Goal: Transaction & Acquisition: Purchase product/service

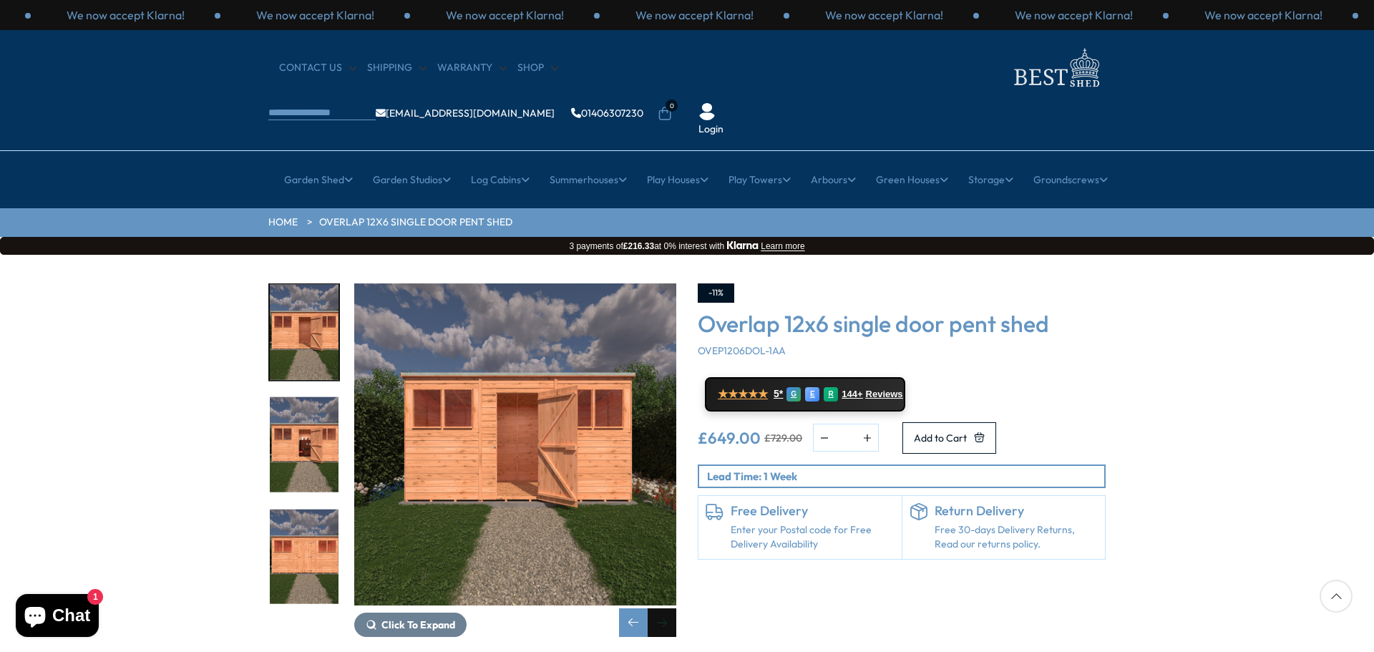
click at [665, 608] on div "Next slide" at bounding box center [662, 622] width 29 height 29
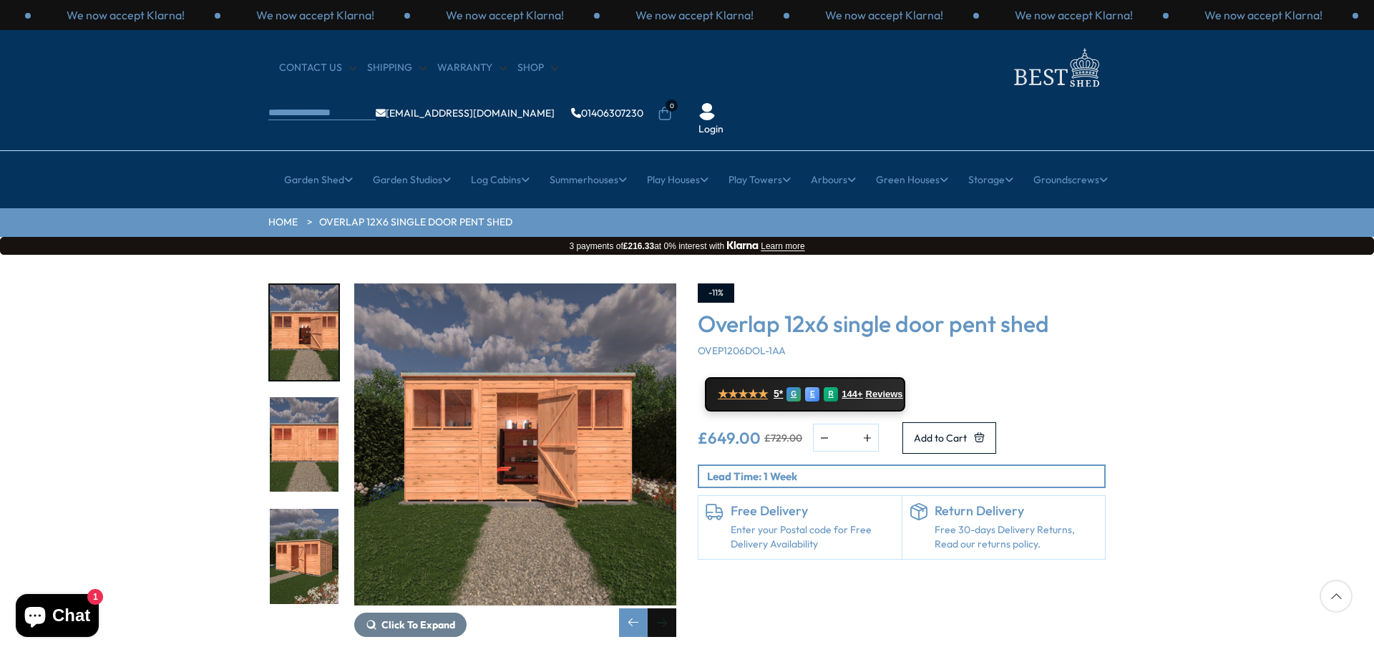
click at [663, 608] on div "Next slide" at bounding box center [662, 622] width 29 height 29
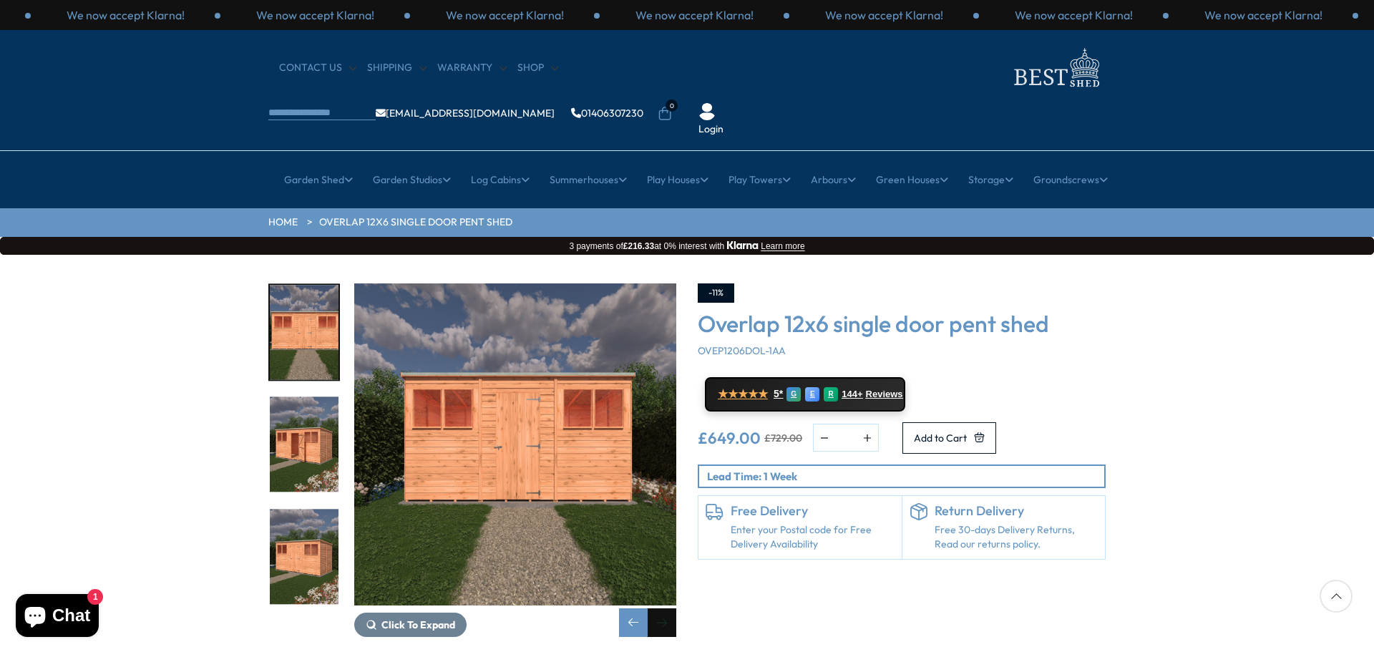
click at [663, 608] on div "Next slide" at bounding box center [662, 622] width 29 height 29
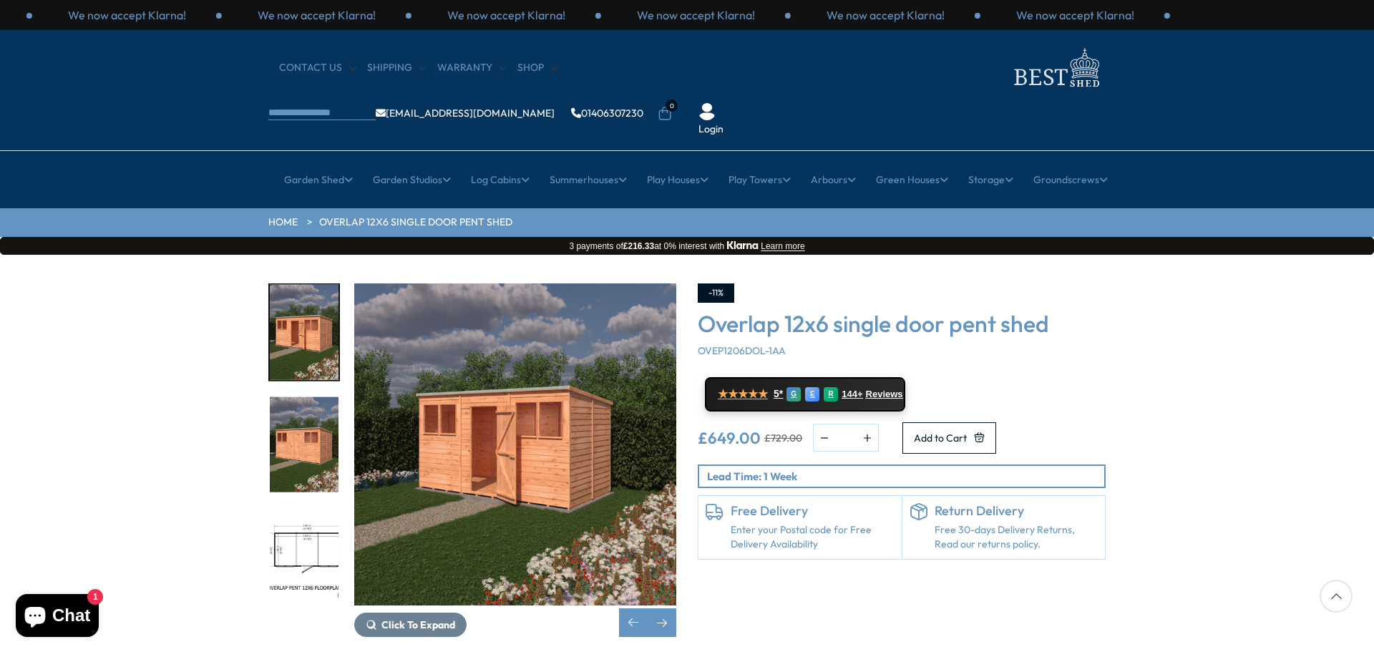
click at [295, 509] on img "8 / 13" at bounding box center [304, 556] width 69 height 95
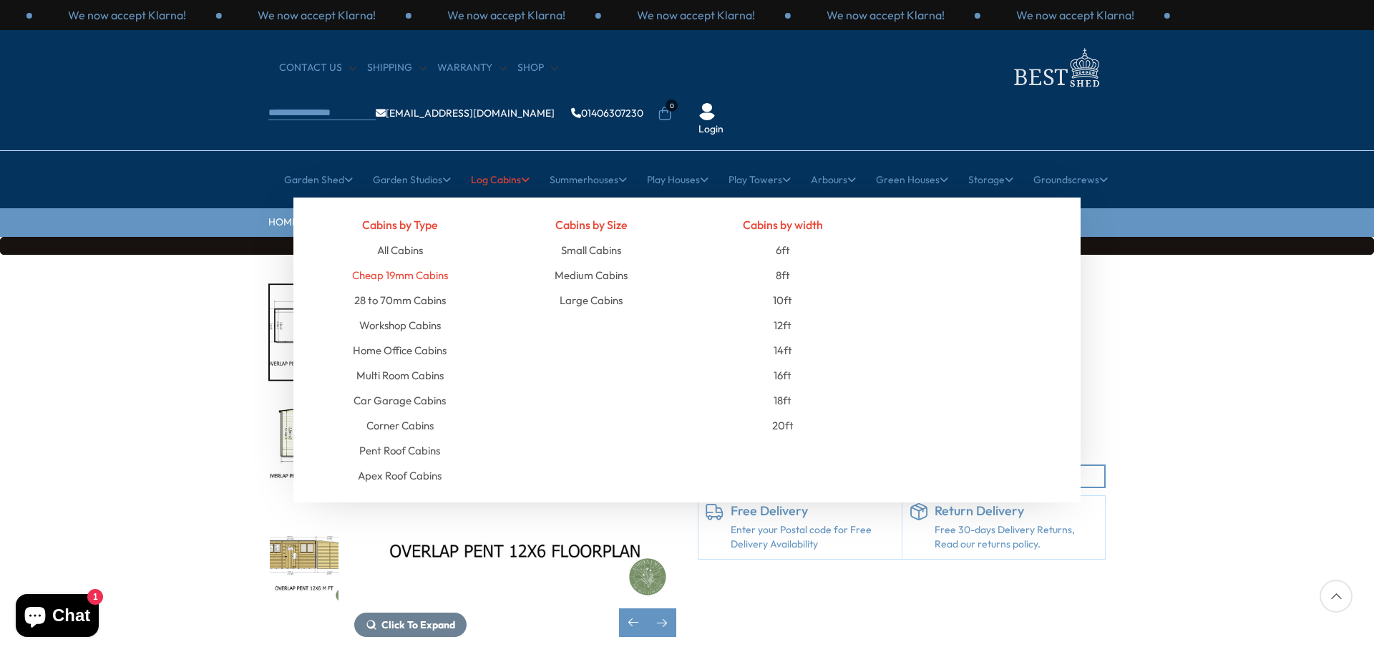
click at [405, 263] on link "Cheap 19mm Cabins" at bounding box center [400, 275] width 96 height 25
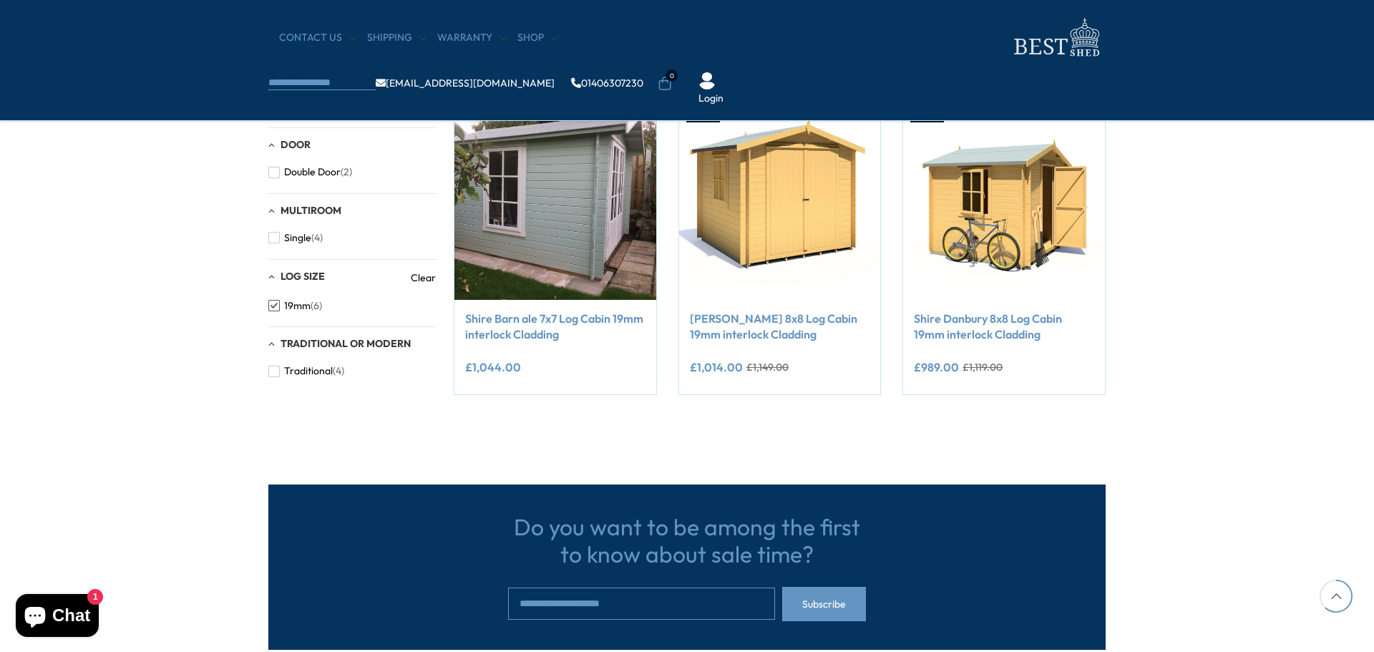
scroll to position [286, 0]
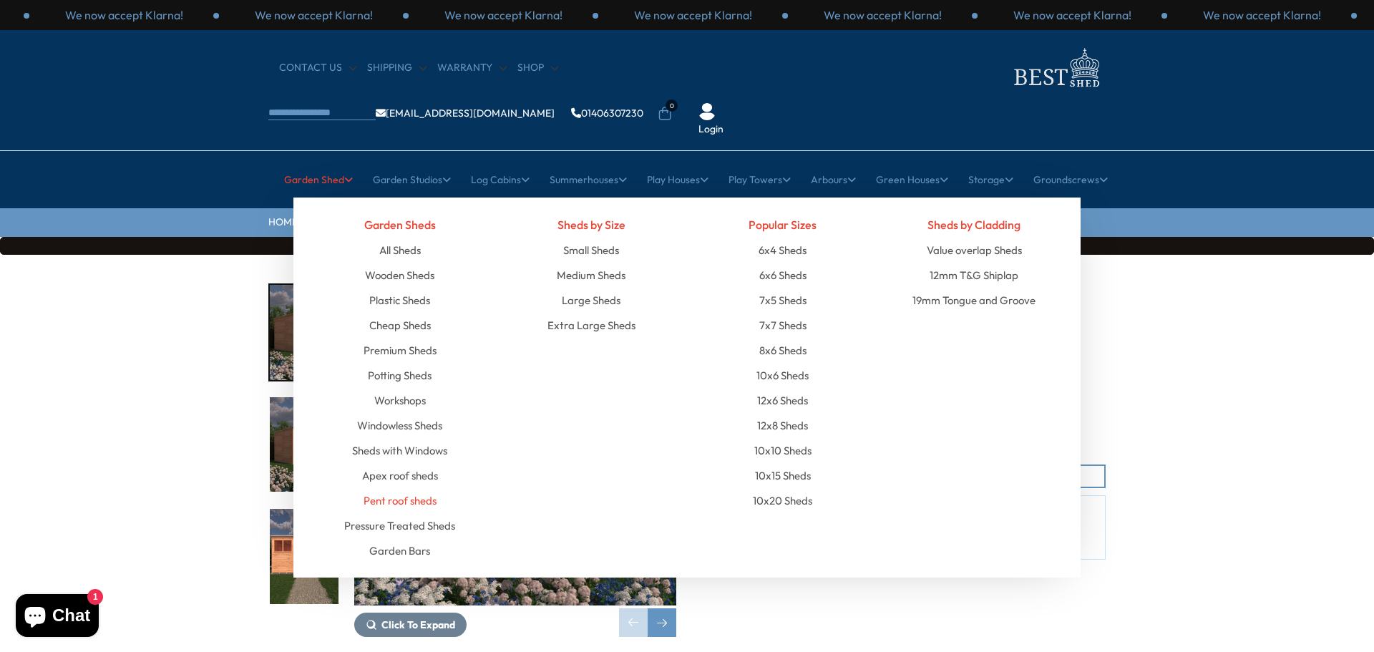
click at [398, 488] on link "Pent roof sheds" at bounding box center [400, 500] width 73 height 25
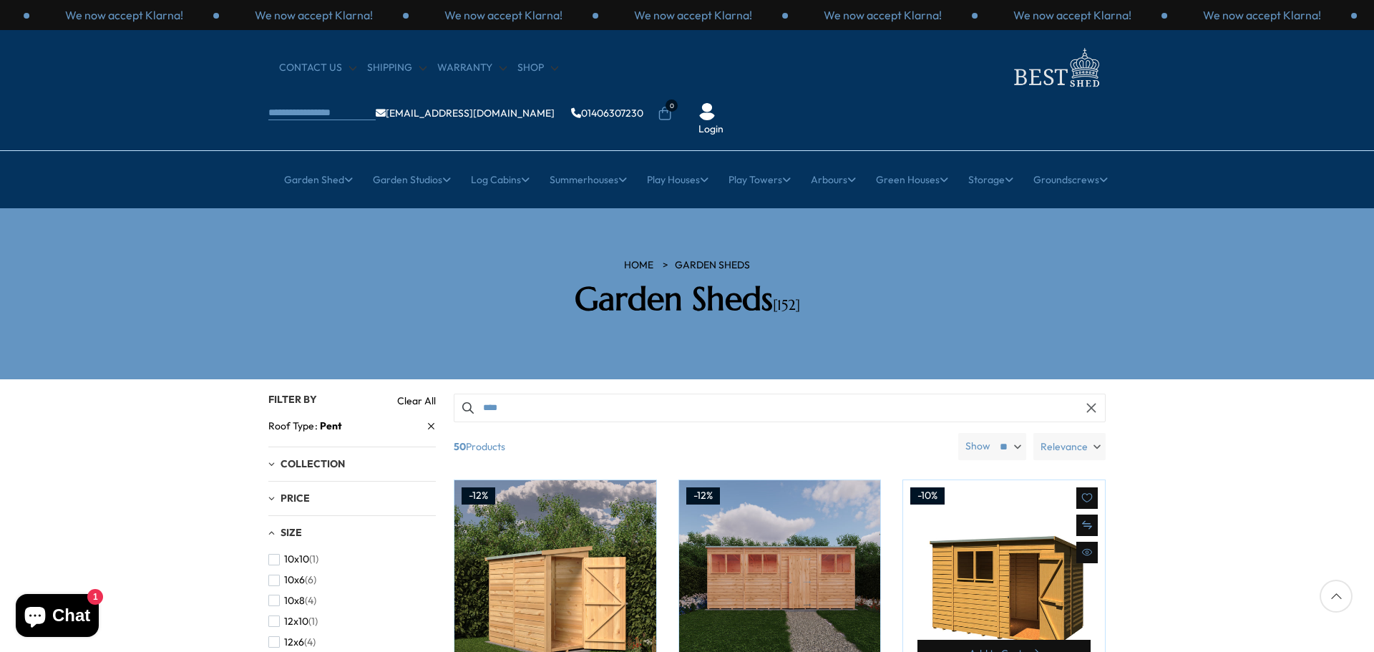
scroll to position [143, 0]
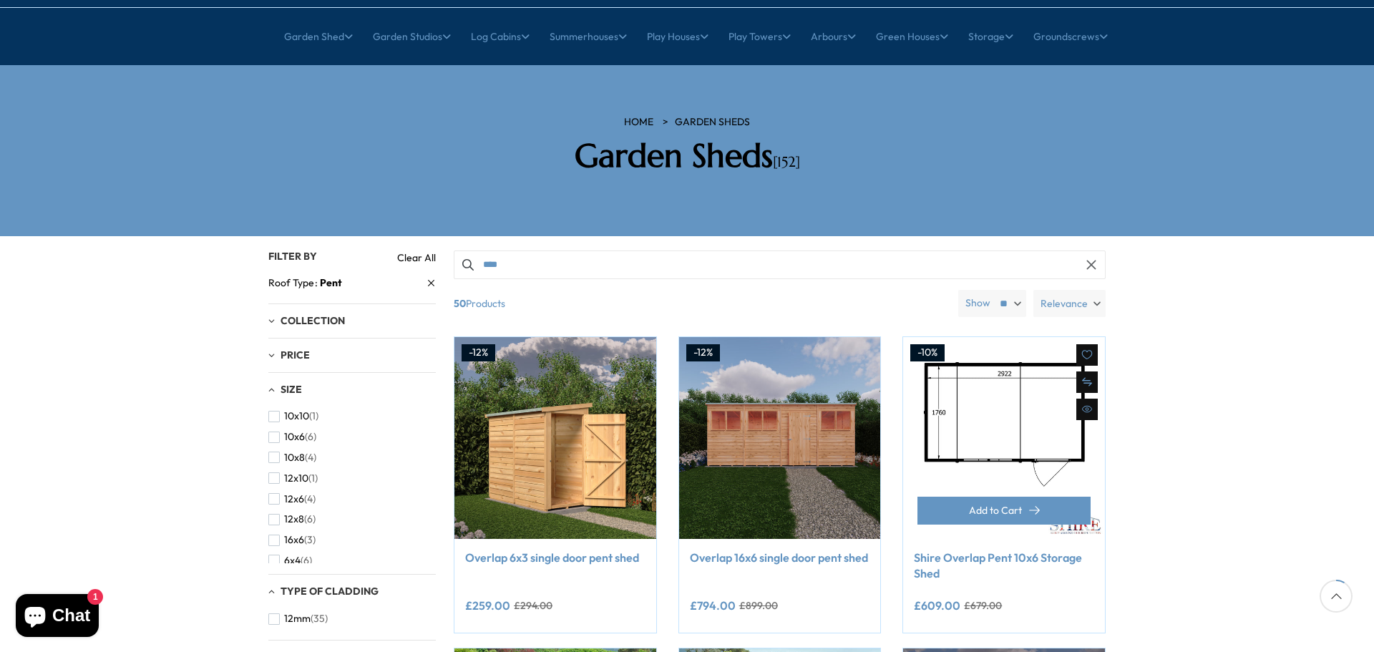
click at [994, 400] on img at bounding box center [1004, 438] width 202 height 202
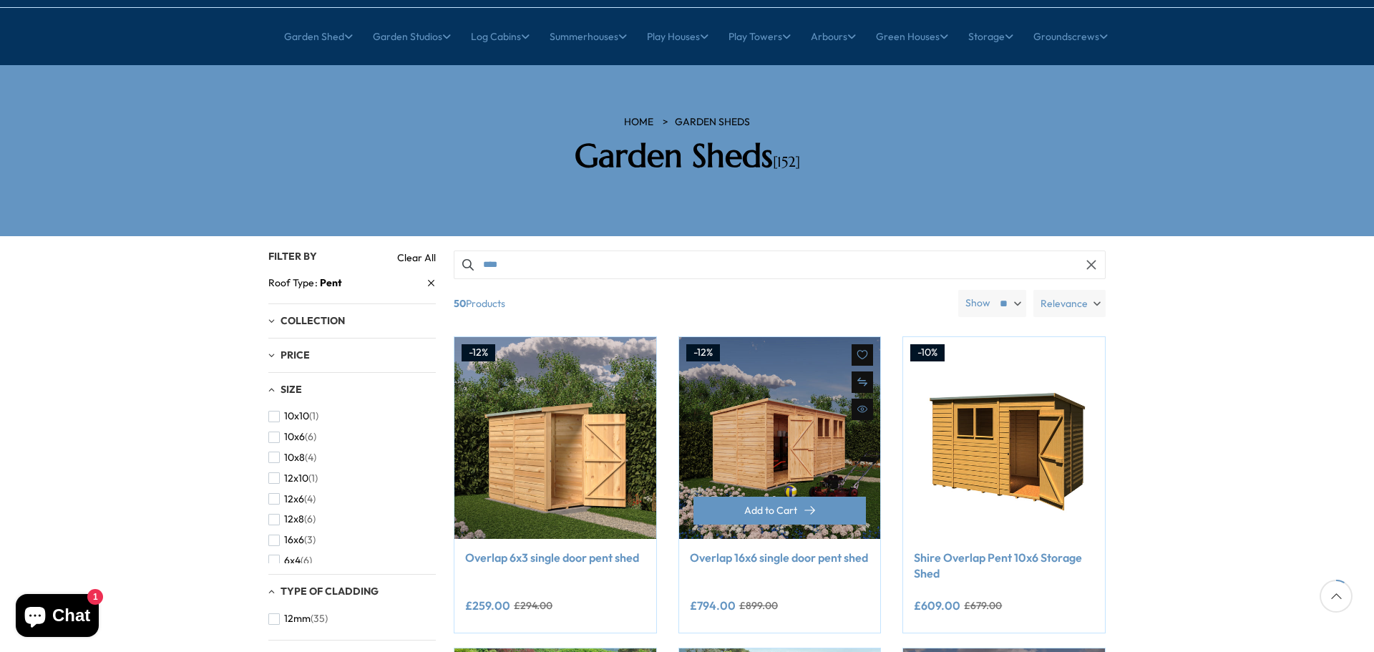
click at [789, 410] on img at bounding box center [780, 438] width 202 height 202
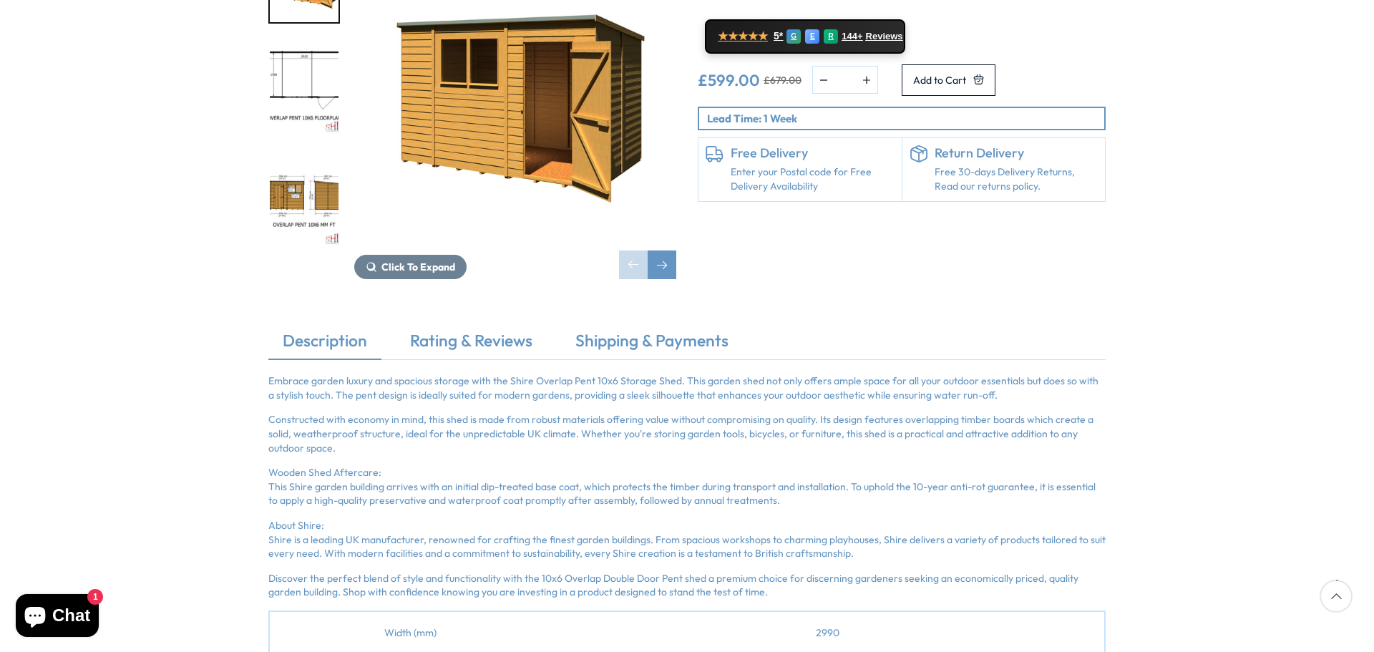
scroll to position [72, 0]
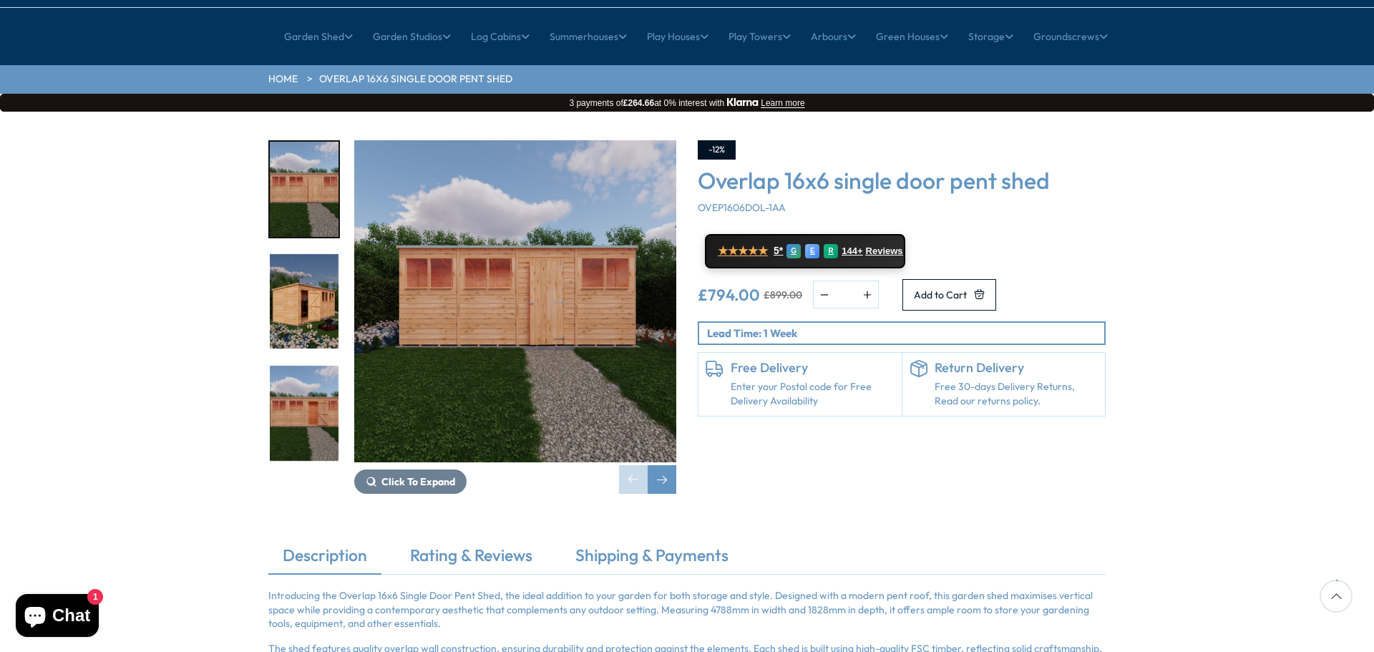
scroll to position [72, 0]
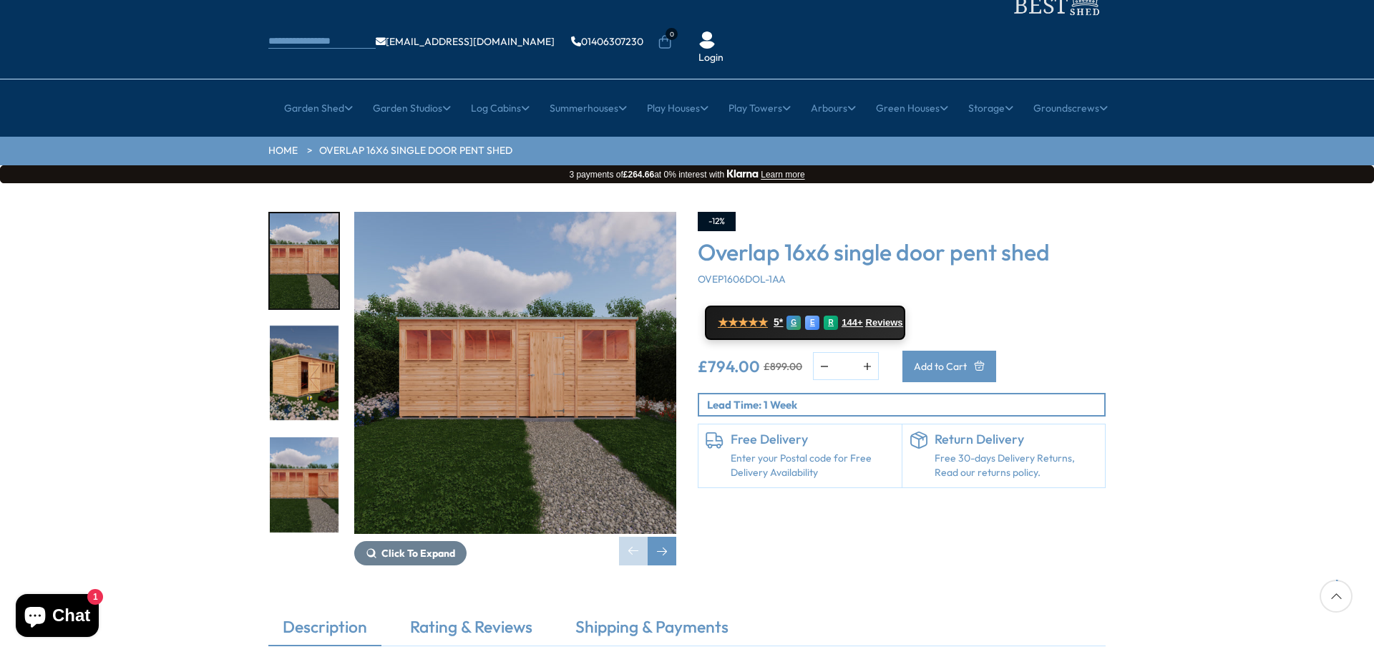
click at [967, 361] on span "Add to Cart" at bounding box center [940, 366] width 53 height 10
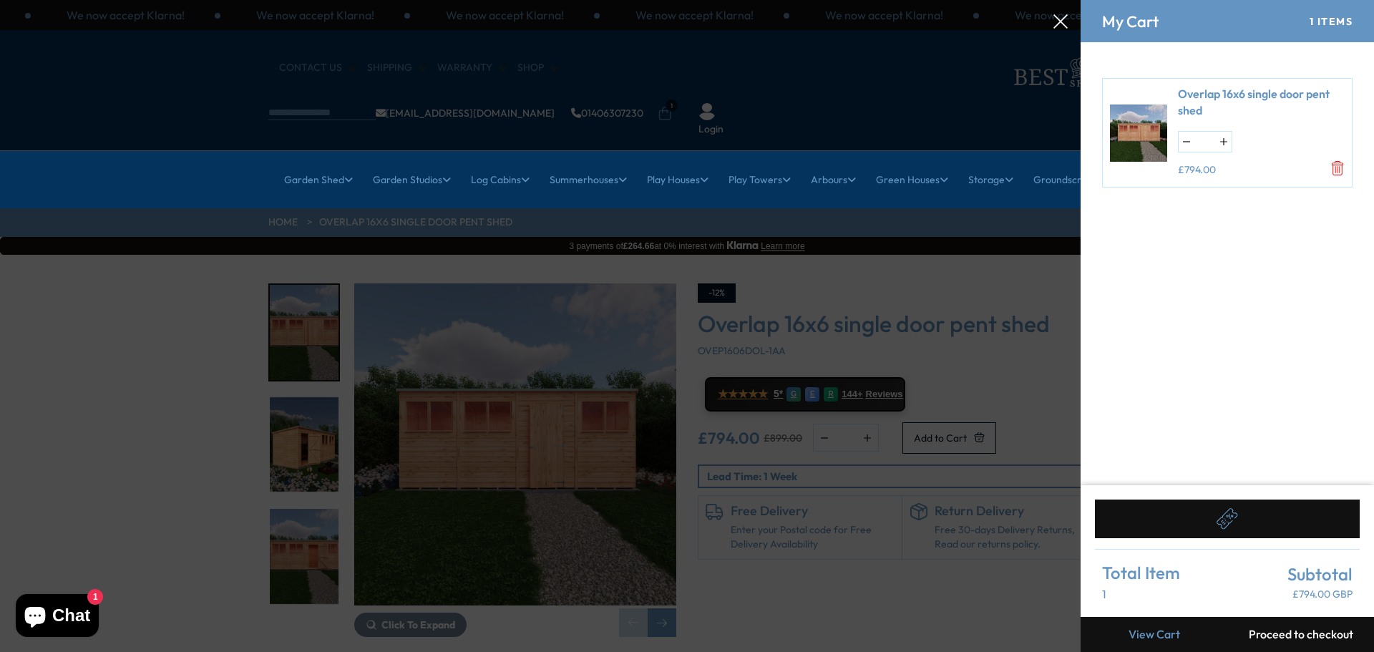
click at [836, 0] on div at bounding box center [687, 0] width 1374 height 0
click at [1066, 19] on icon at bounding box center [1060, 21] width 14 height 14
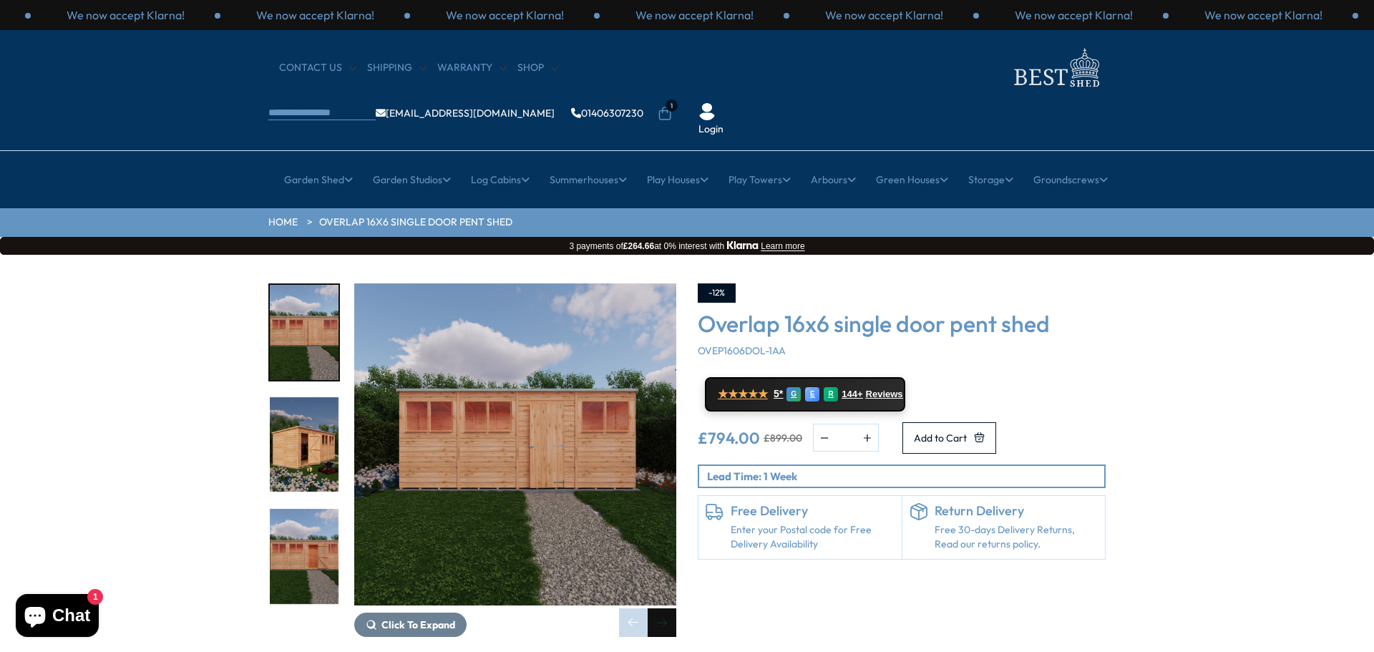
click at [658, 608] on div "Next slide" at bounding box center [662, 622] width 29 height 29
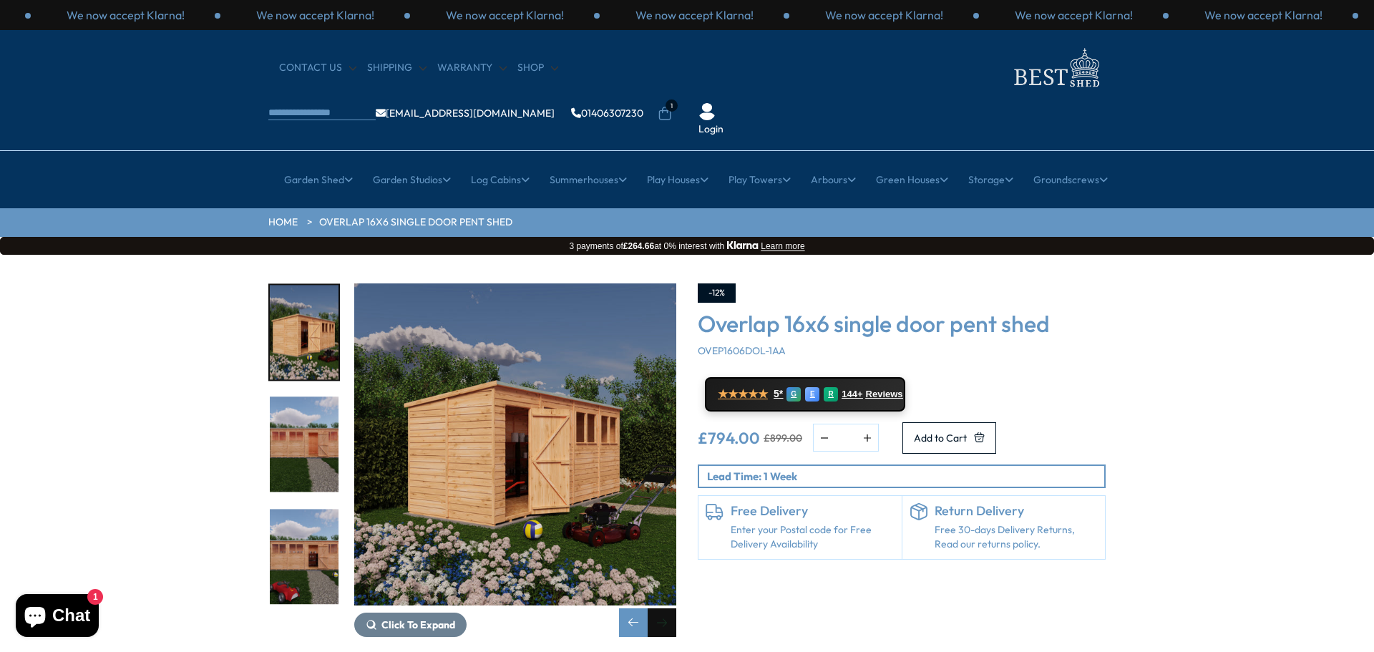
click at [661, 608] on div "Next slide" at bounding box center [662, 622] width 29 height 29
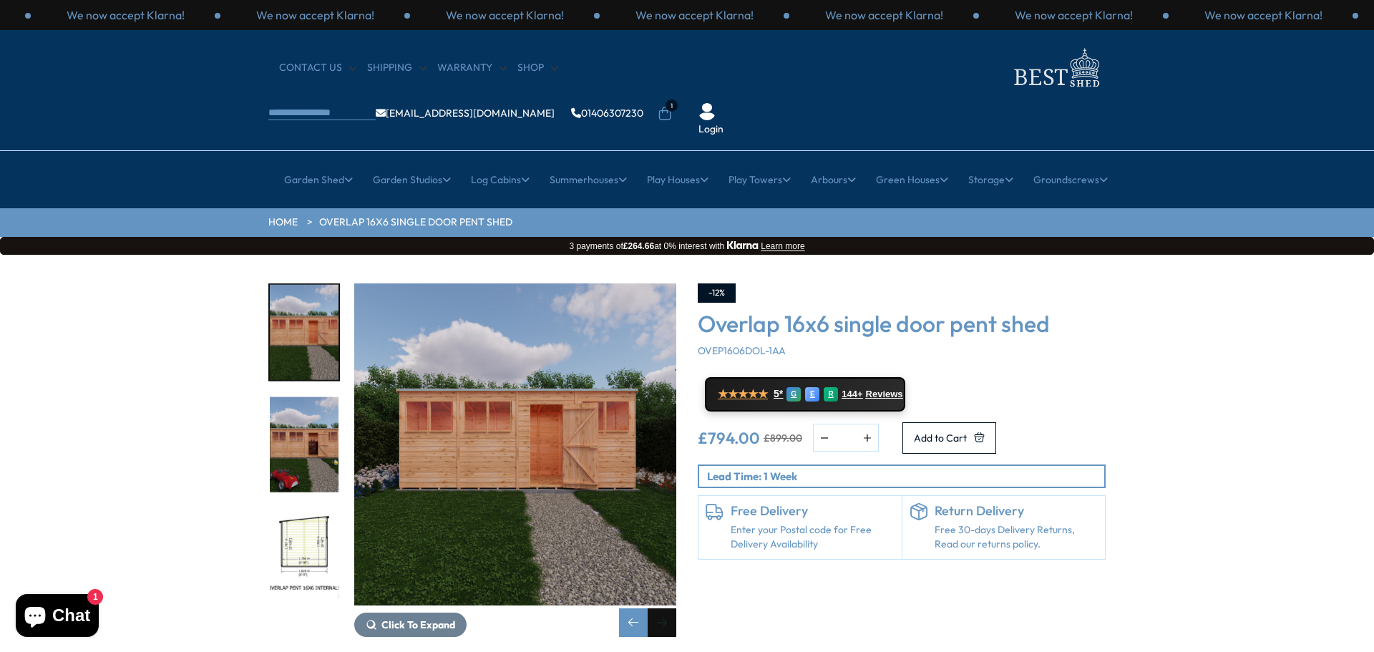
click at [662, 608] on div "Next slide" at bounding box center [662, 622] width 29 height 29
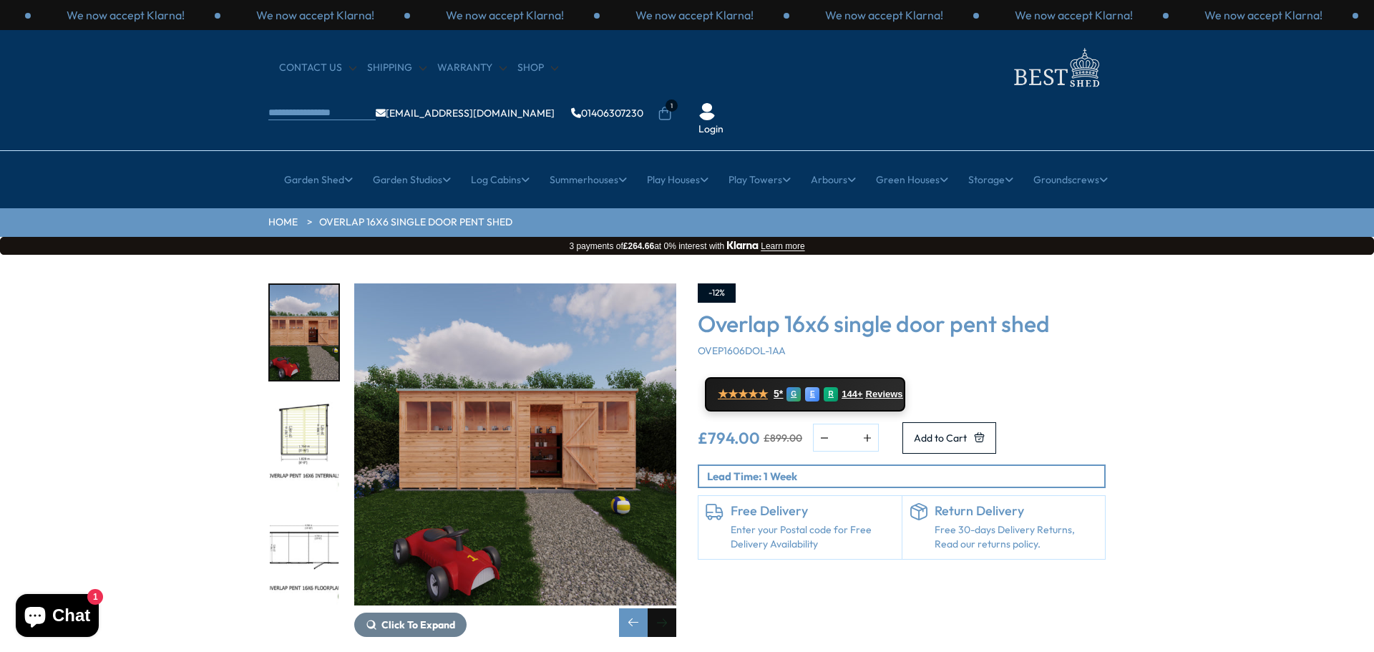
click at [662, 608] on div "Next slide" at bounding box center [662, 622] width 29 height 29
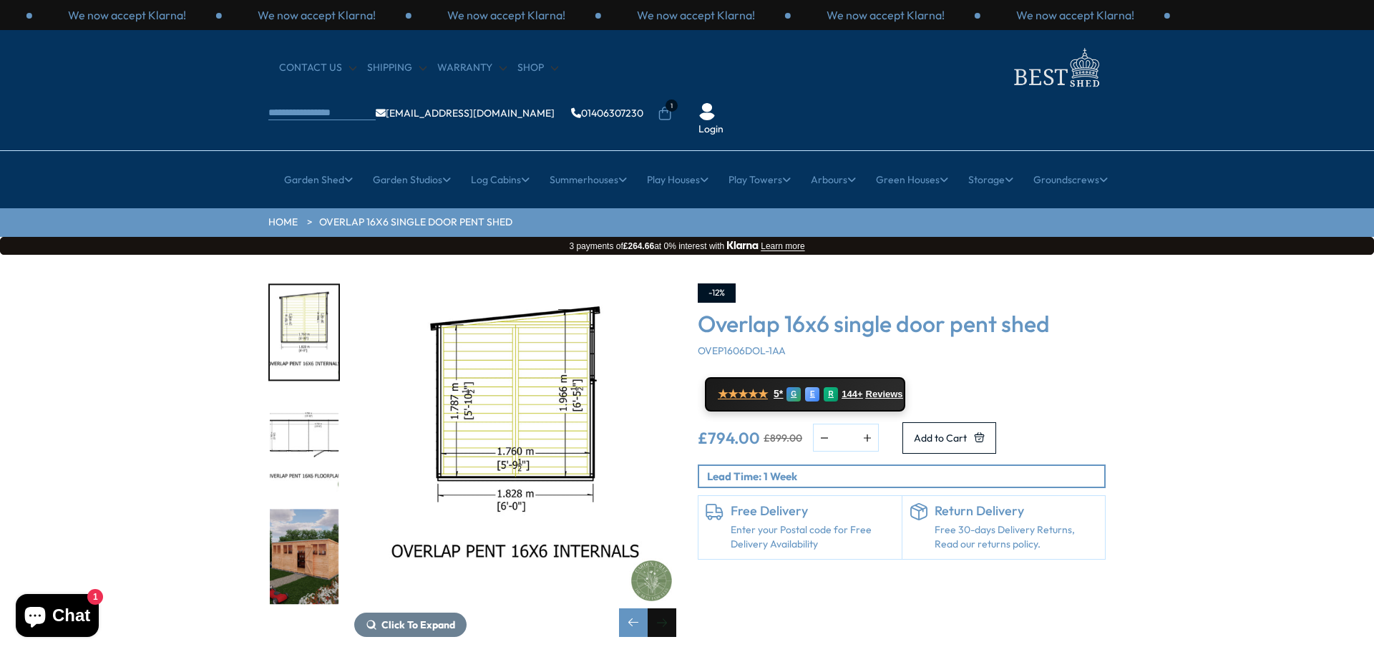
click at [665, 608] on div "Next slide" at bounding box center [662, 622] width 29 height 29
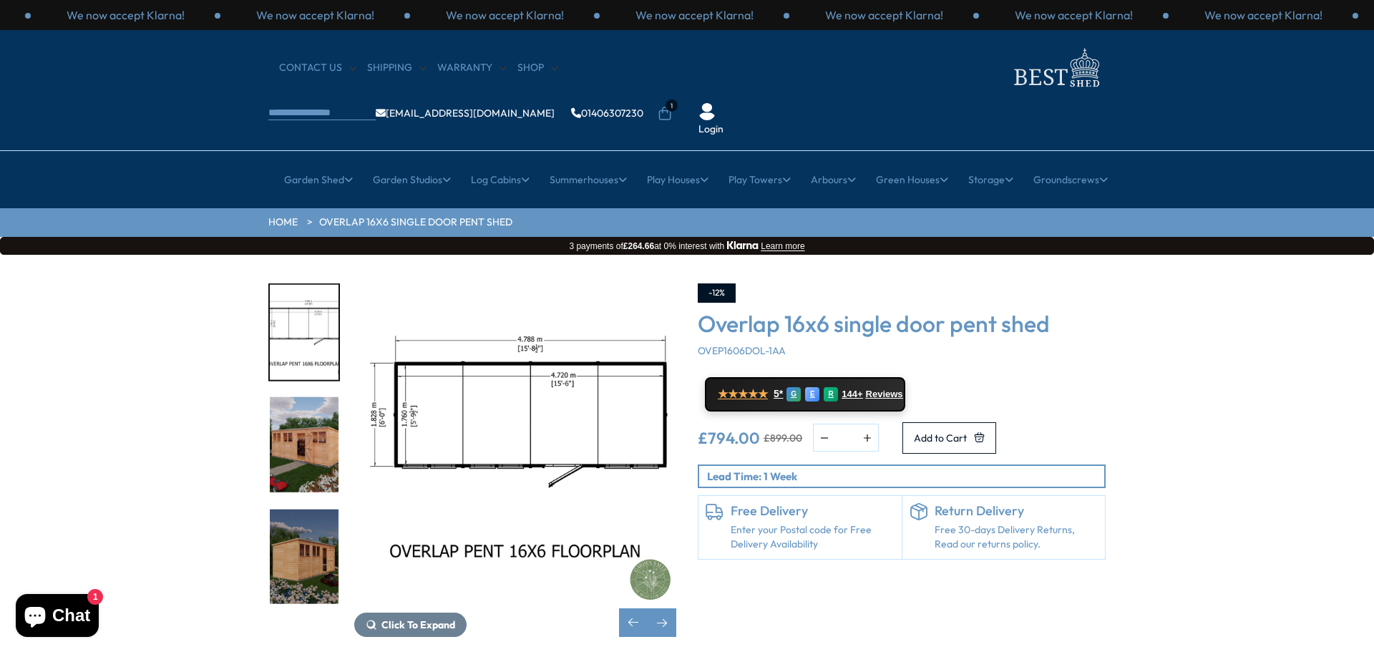
drag, startPoint x: 1270, startPoint y: 278, endPoint x: 1246, endPoint y: 384, distance: 108.7
click at [1275, 278] on div "Click To Expand Click To Expand Click To Expand Click To Expand Click To Expand…" at bounding box center [687, 471] width 1374 height 432
